Goal: Task Accomplishment & Management: Complete application form

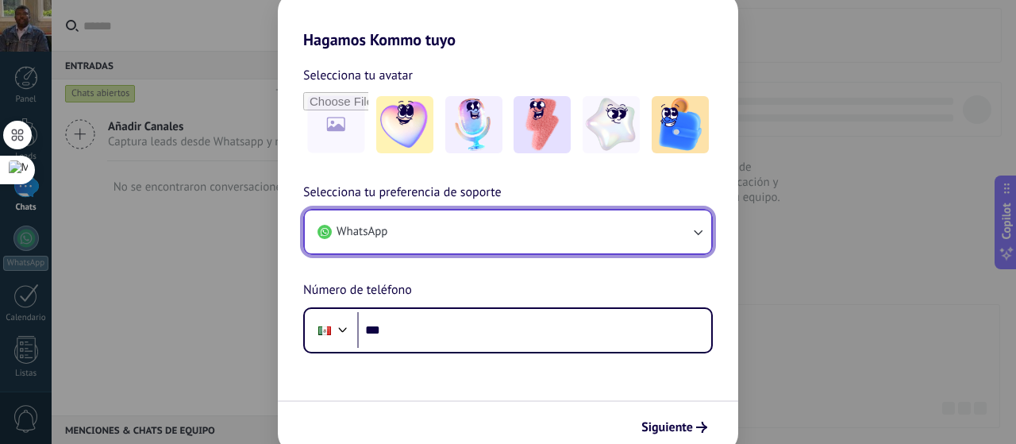
click at [703, 229] on icon "button" at bounding box center [698, 232] width 16 height 16
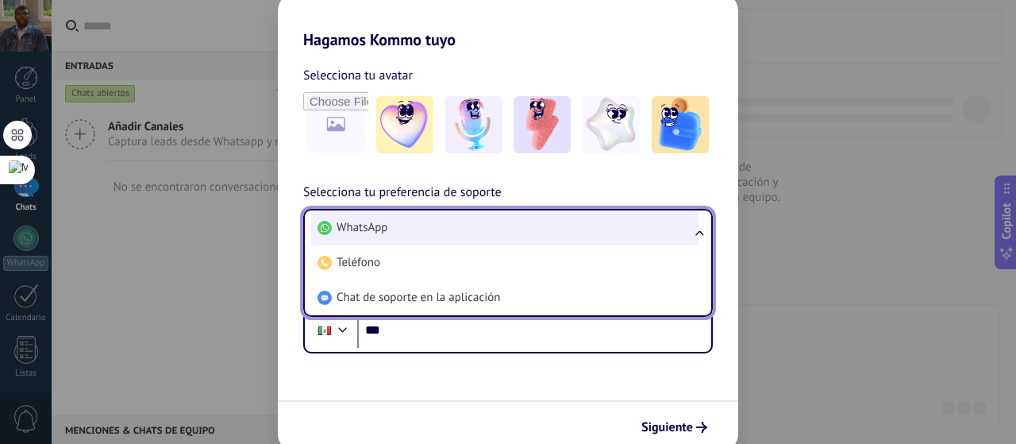
click at [417, 213] on li "WhatsApp" at bounding box center [504, 227] width 387 height 35
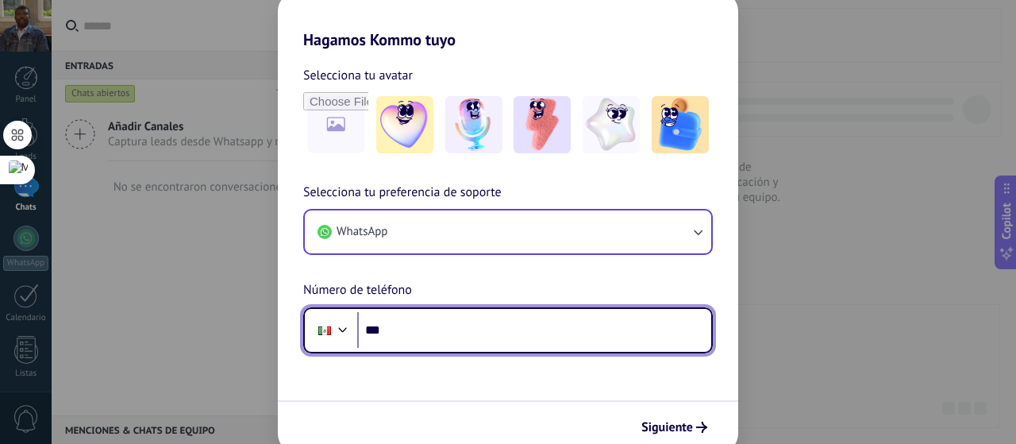
click at [417, 321] on input "***" at bounding box center [534, 330] width 354 height 36
type input "**********"
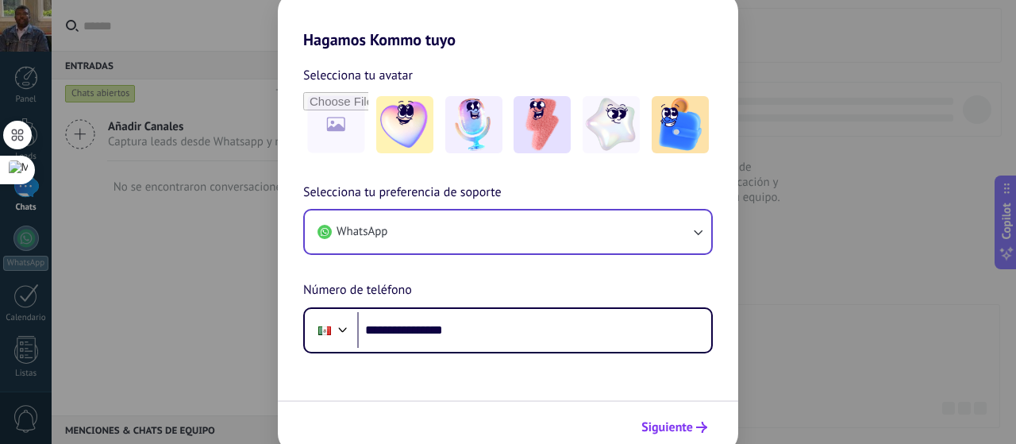
click at [667, 432] on span "Siguiente" at bounding box center [667, 426] width 52 height 11
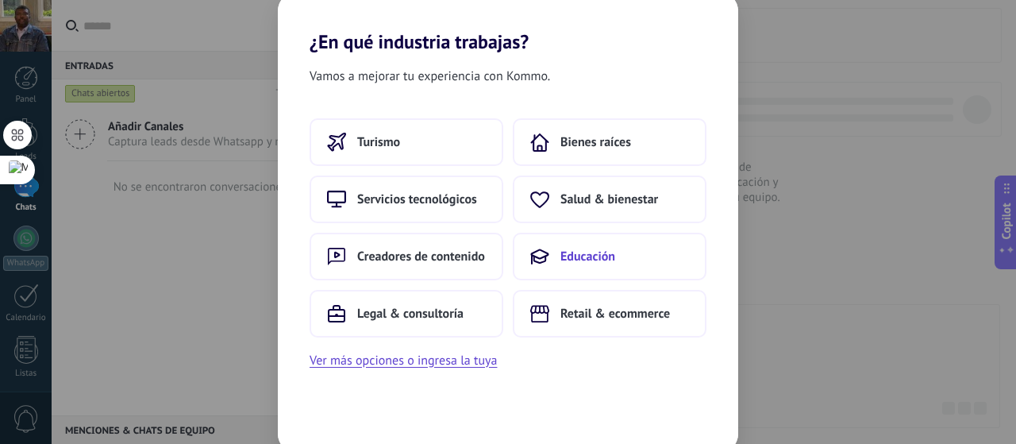
click at [569, 262] on span "Educación" at bounding box center [587, 256] width 55 height 16
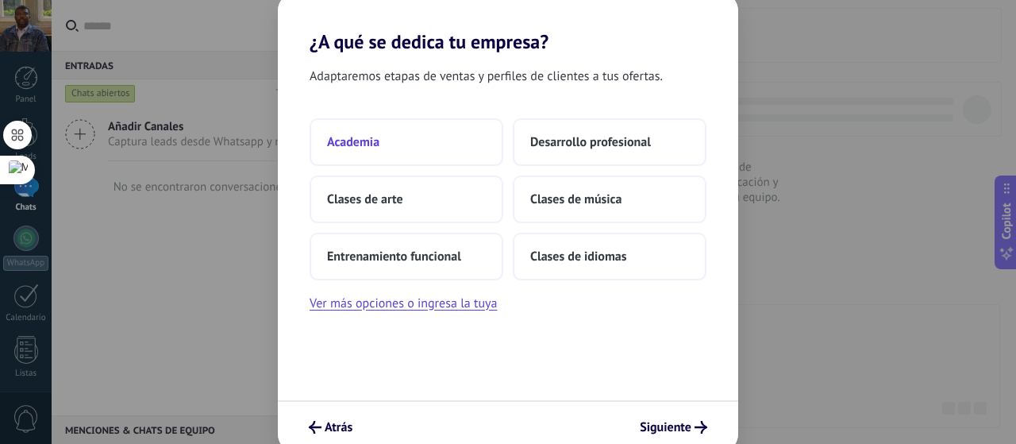
click at [368, 133] on button "Academia" at bounding box center [406, 142] width 194 height 48
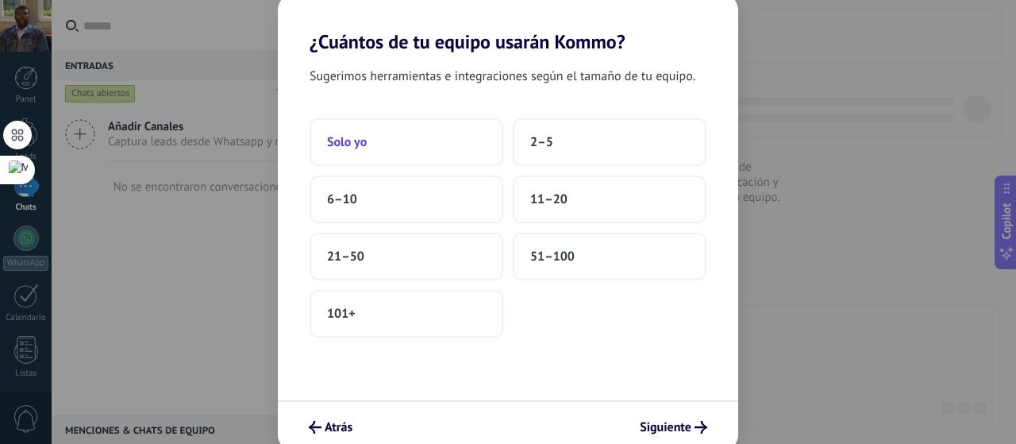
click at [332, 135] on span "Solo yo" at bounding box center [347, 142] width 40 height 16
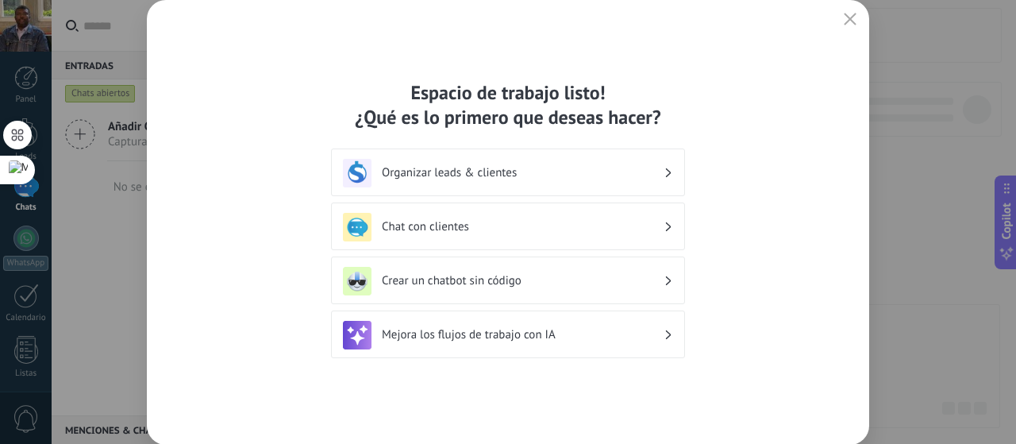
drag, startPoint x: 859, startPoint y: 17, endPoint x: 914, endPoint y: 206, distance: 196.1
click at [914, 206] on div "Espacio de trabajo listo! ¿Qué es lo primero que deseas hacer? Organizar leads …" at bounding box center [508, 222] width 1016 height 444
drag, startPoint x: 849, startPoint y: 18, endPoint x: 859, endPoint y: 49, distance: 32.4
click at [859, 49] on div "Espacio de trabajo listo! ¿Qué es lo primero que deseas hacer? Organizar leads …" at bounding box center [508, 222] width 722 height 444
click at [668, 171] on icon at bounding box center [669, 173] width 6 height 10
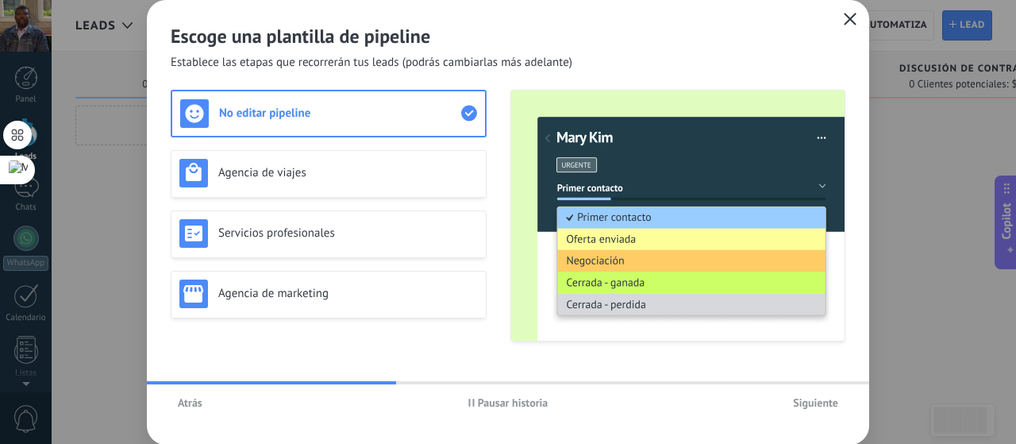
click at [850, 13] on icon "button" at bounding box center [849, 19] width 13 height 13
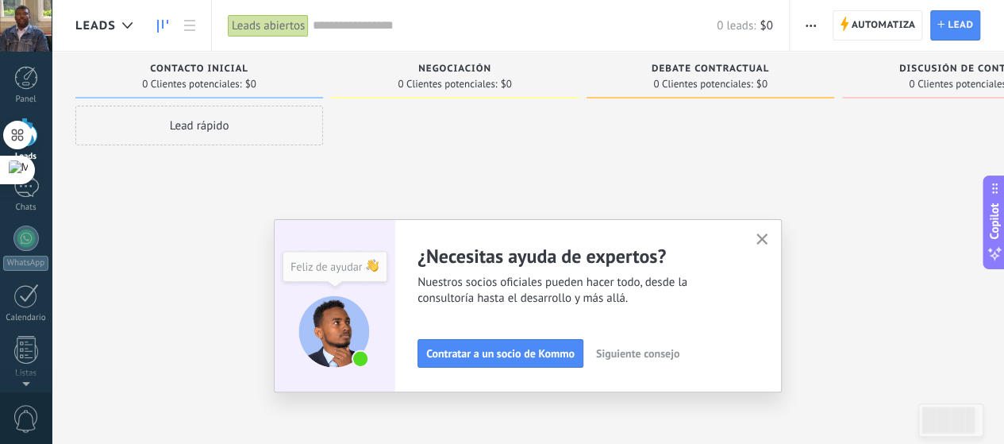
scroll to position [215, 0]
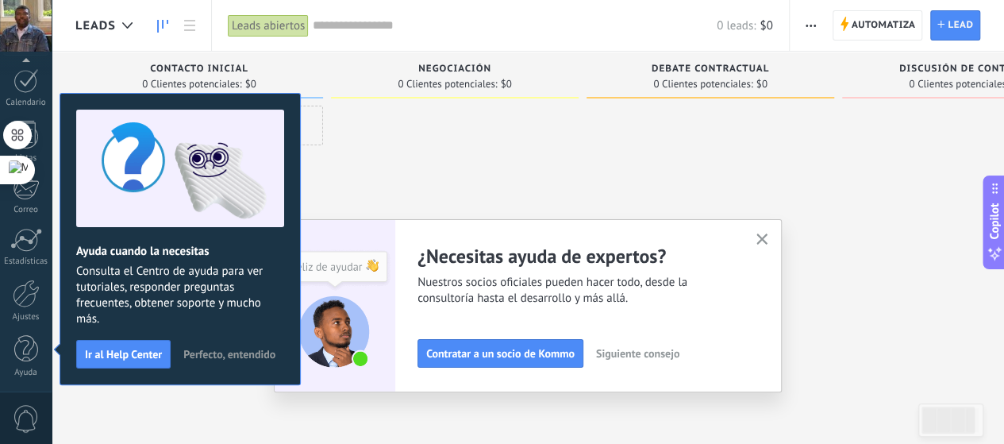
click at [766, 236] on icon "button" at bounding box center [762, 239] width 12 height 12
